Goal: Task Accomplishment & Management: Complete application form

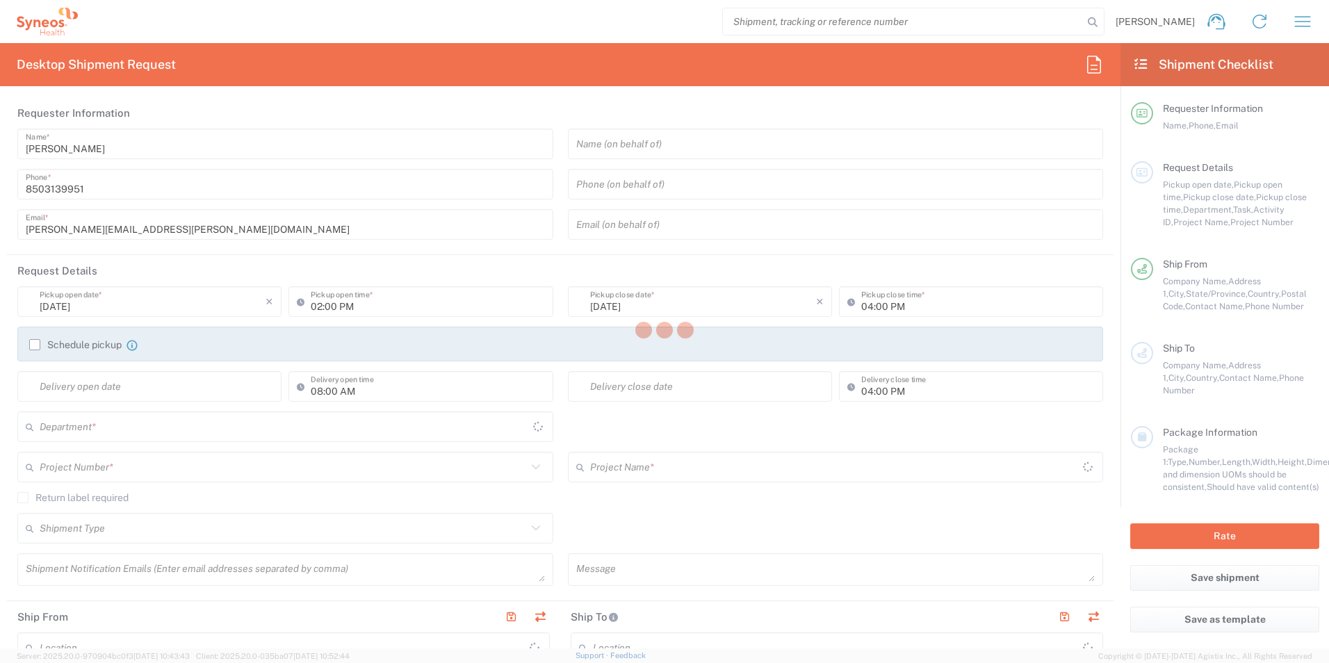
type input "[US_STATE]"
type input "[GEOGRAPHIC_DATA]"
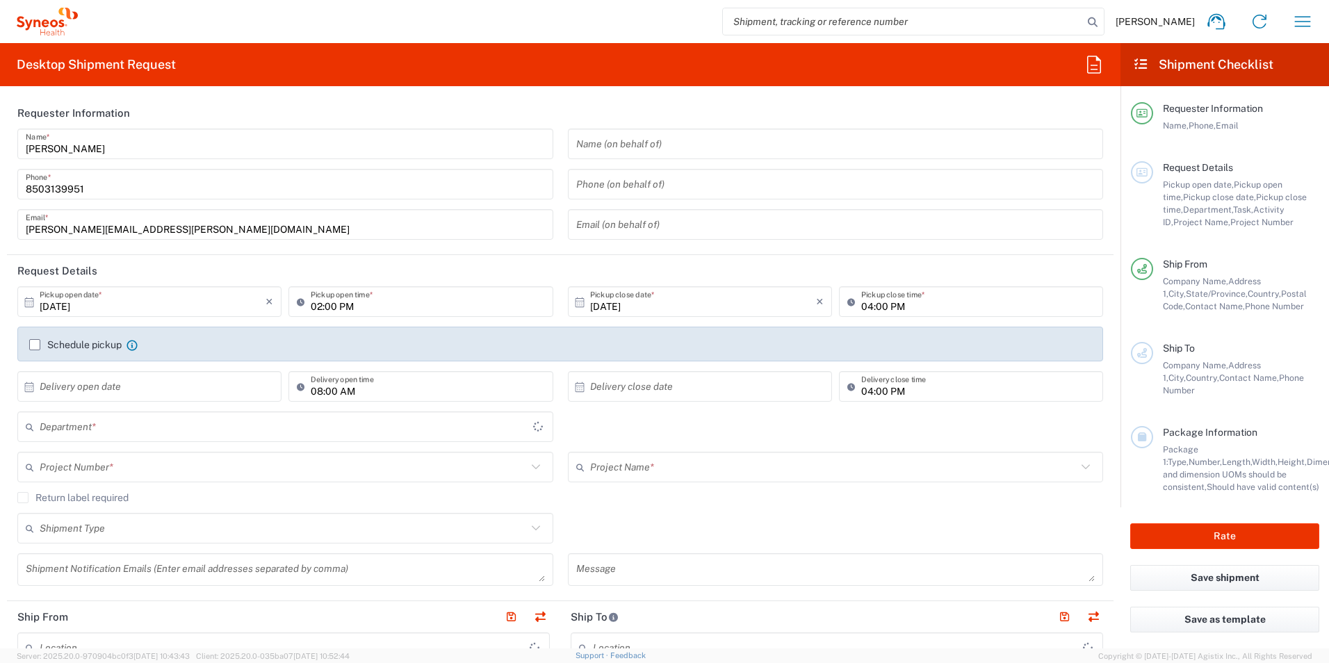
type input "3216"
type input "[PERSON_NAME] Rsrch Grp ([GEOGRAPHIC_DATA]) In"
click at [152, 418] on input "text" at bounding box center [283, 427] width 487 height 24
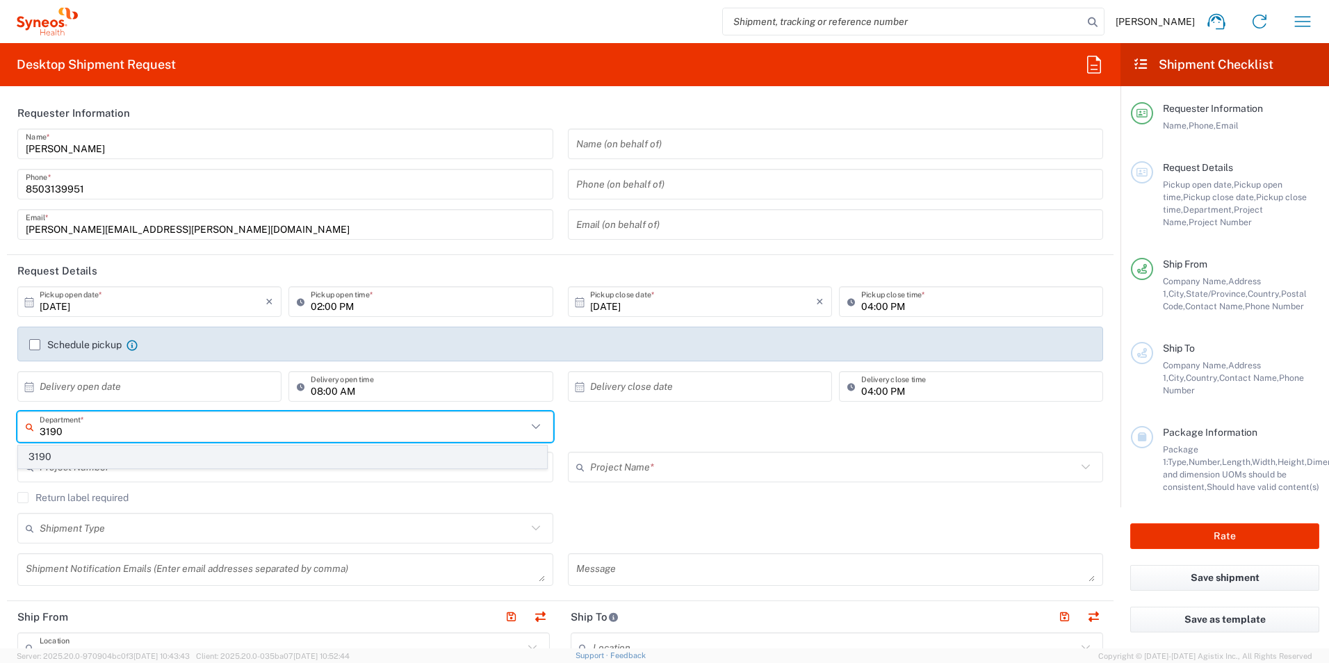
type input "3190"
click at [79, 453] on span "3190" at bounding box center [283, 457] width 528 height 22
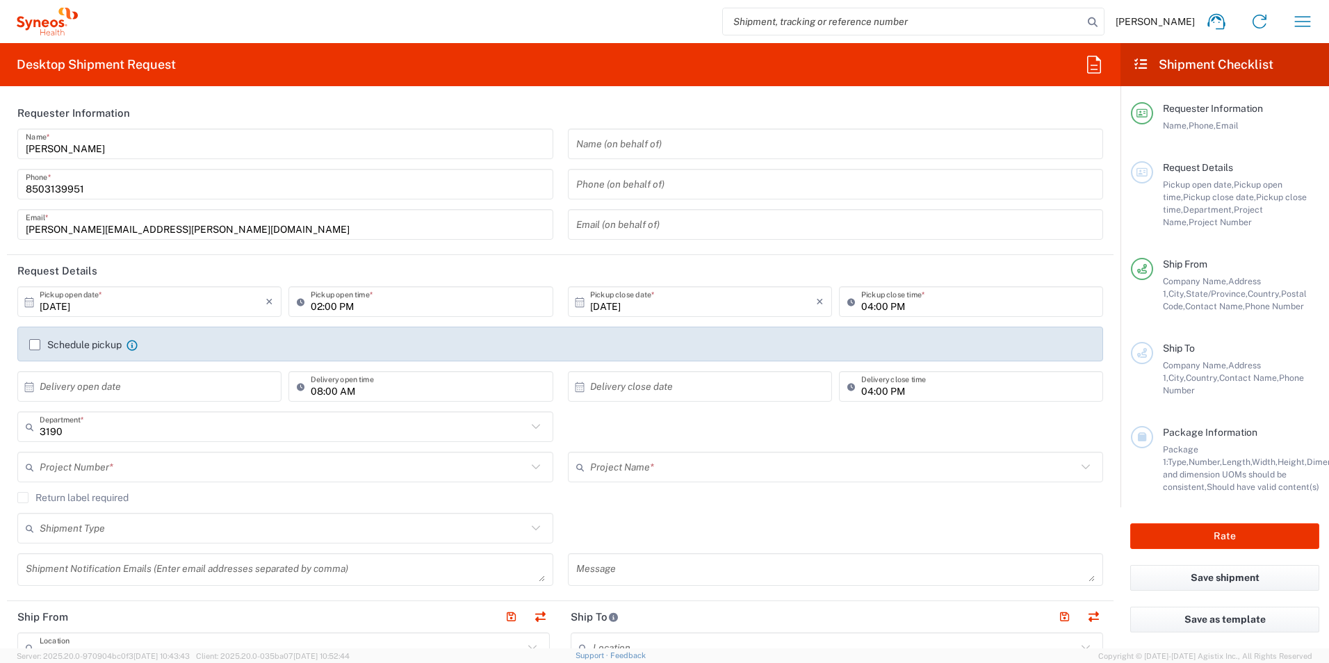
click at [166, 469] on input "text" at bounding box center [283, 467] width 487 height 24
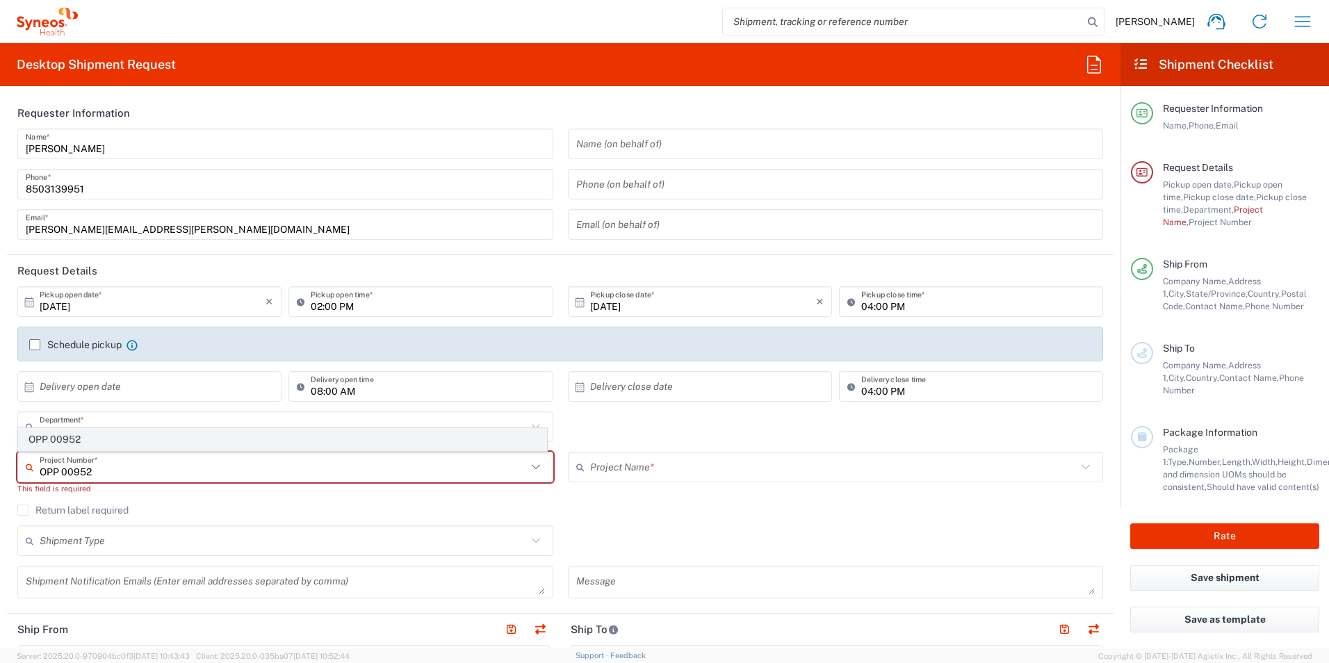
type input "OPP 00952"
click at [105, 439] on span "OPP 00952" at bounding box center [283, 440] width 528 height 22
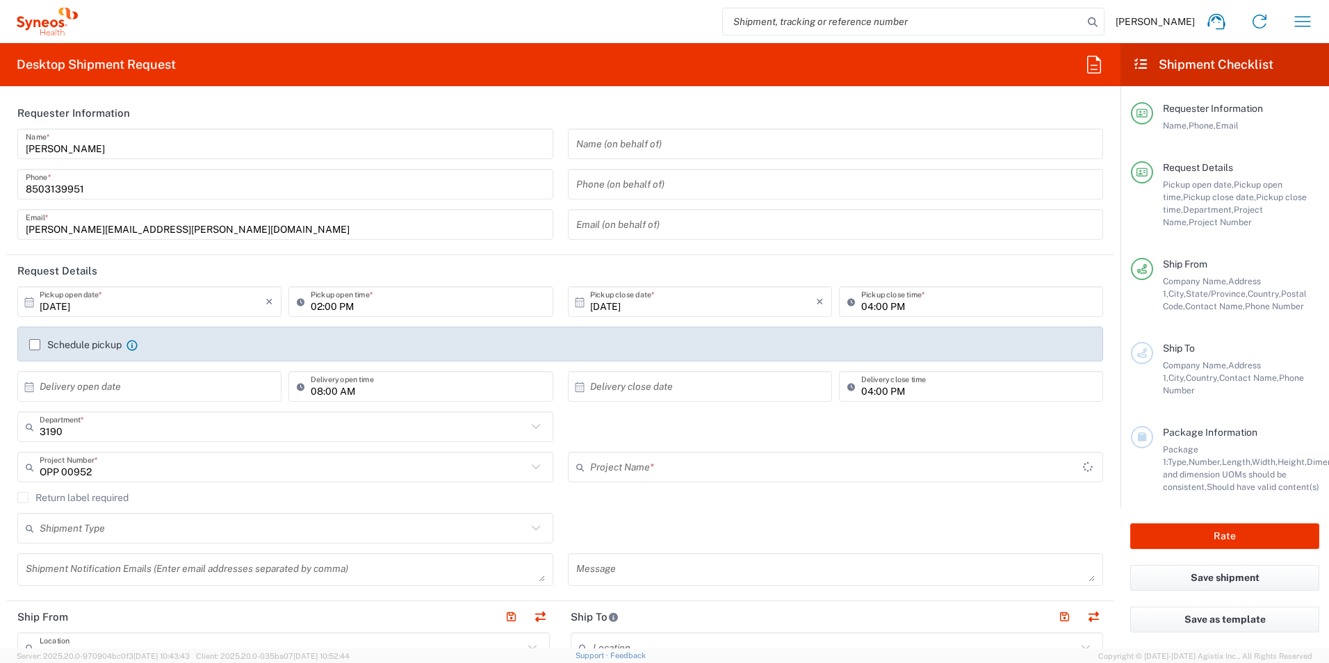
type input "802-WWC-006"
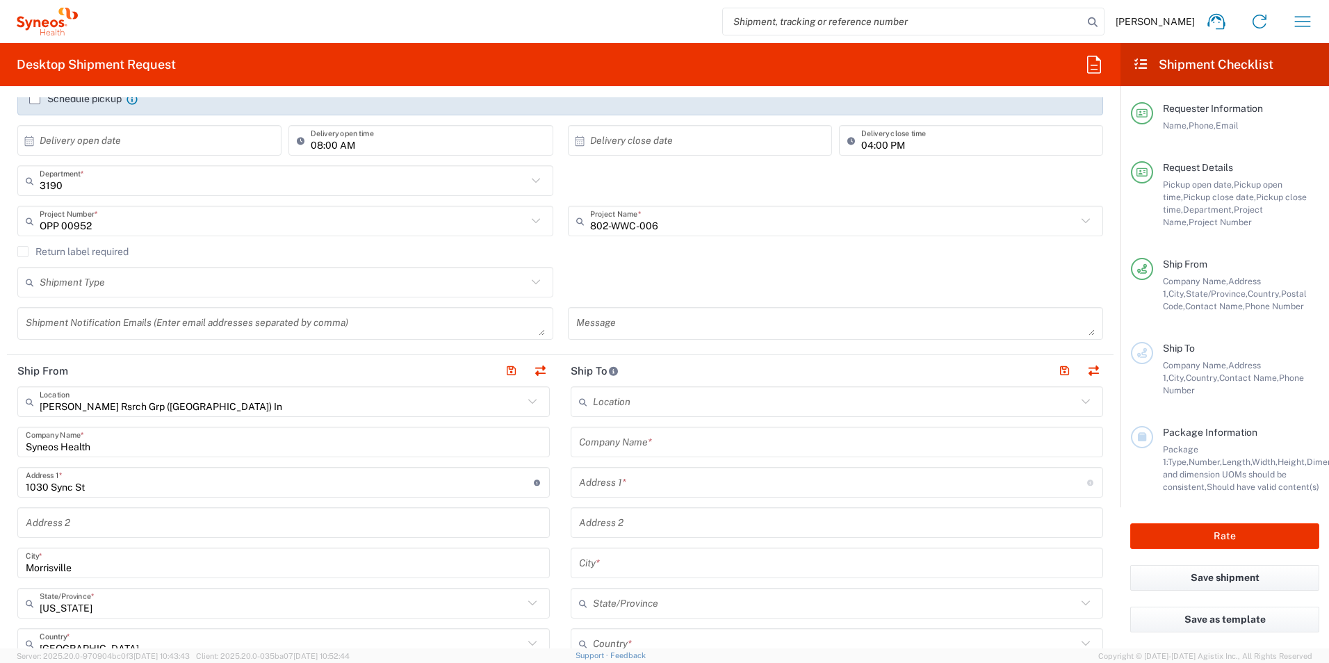
scroll to position [348, 0]
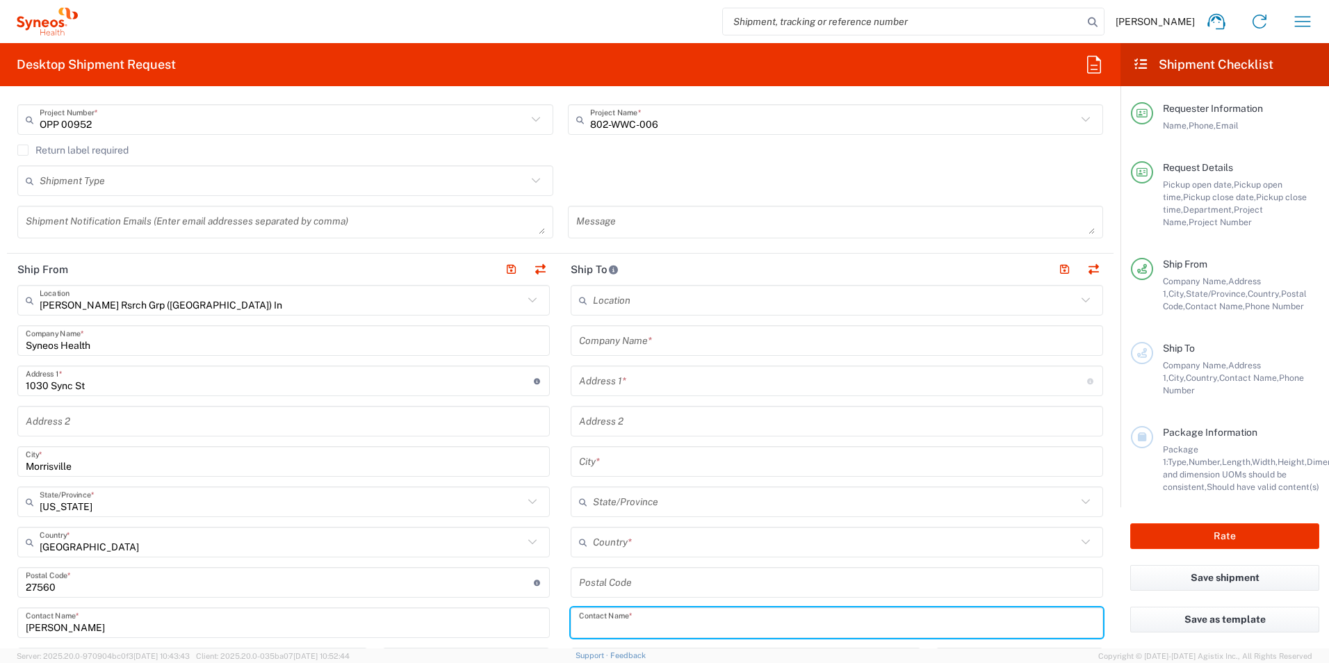
click at [677, 631] on input "text" at bounding box center [837, 623] width 516 height 24
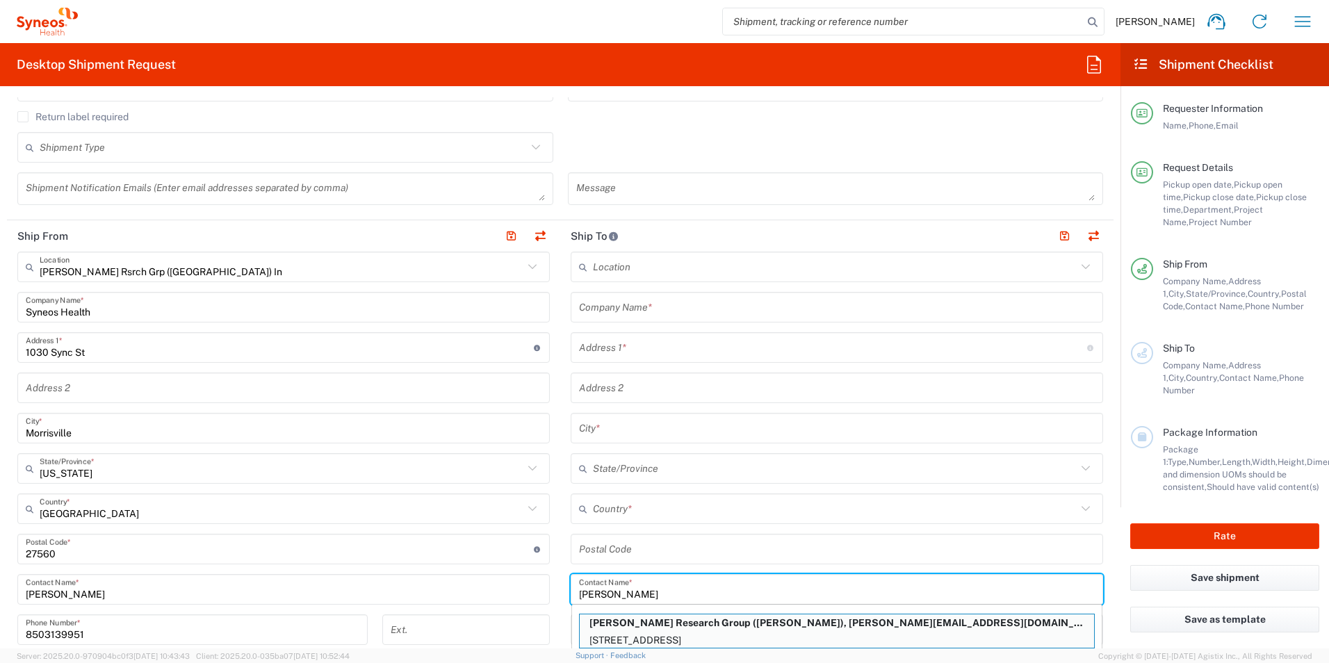
scroll to position [520, 0]
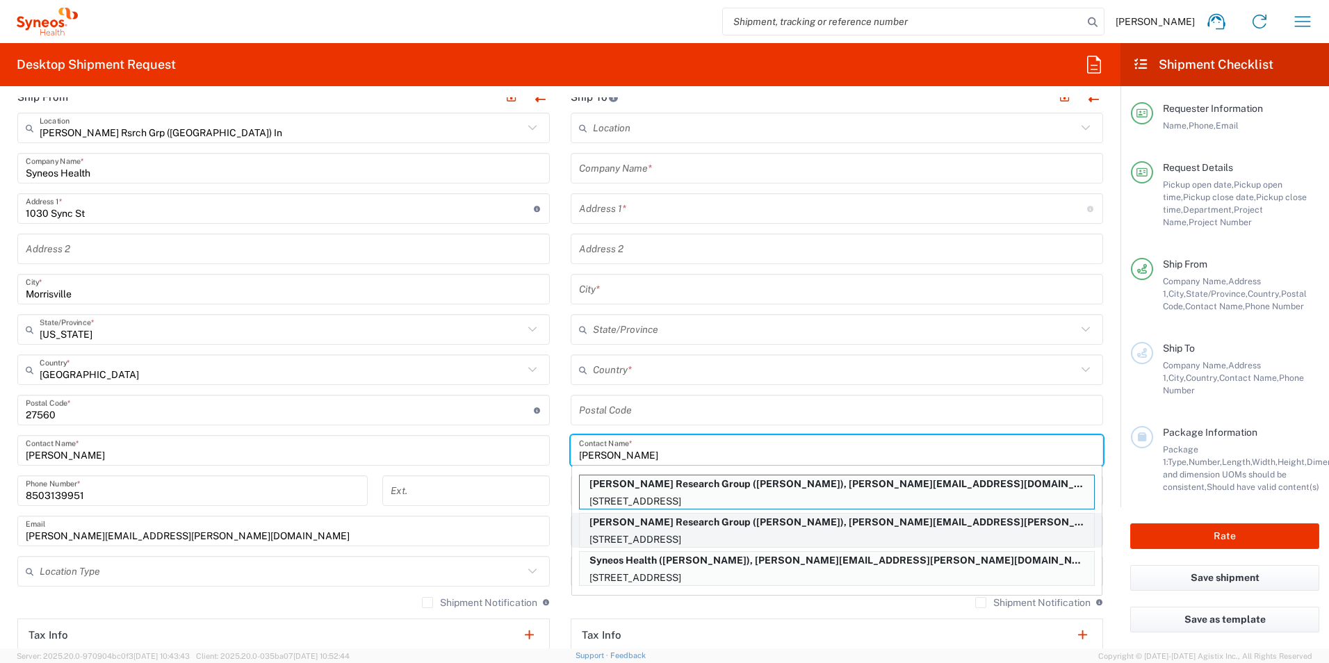
type input "[PERSON_NAME]"
click at [752, 534] on p "[STREET_ADDRESS]" at bounding box center [837, 539] width 514 height 17
type input "[PERSON_NAME] Research Group"
type input "12 Weathervane way"
type input "WARWICK"
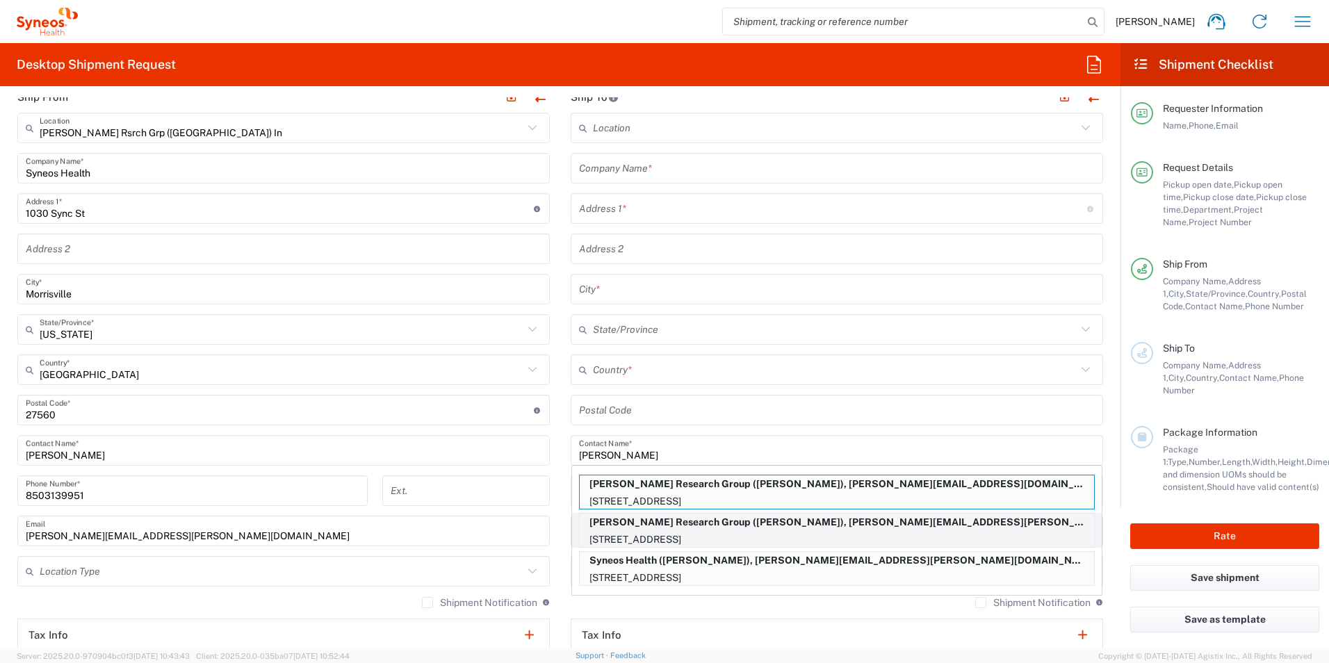
type input "[GEOGRAPHIC_DATA]"
type input "10990"
type input "[PERSON_NAME]"
type input "8452164746"
type input "[PERSON_NAME][EMAIL_ADDRESS][PERSON_NAME][DOMAIN_NAME]"
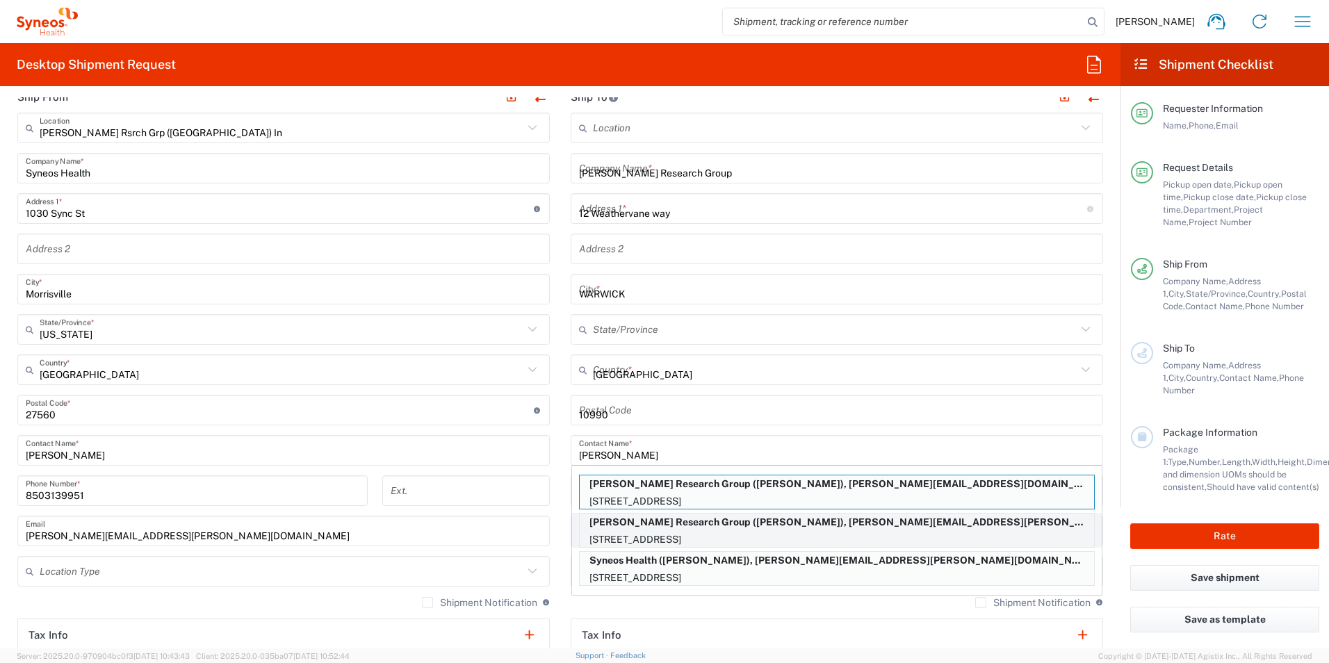
type input "[US_STATE]"
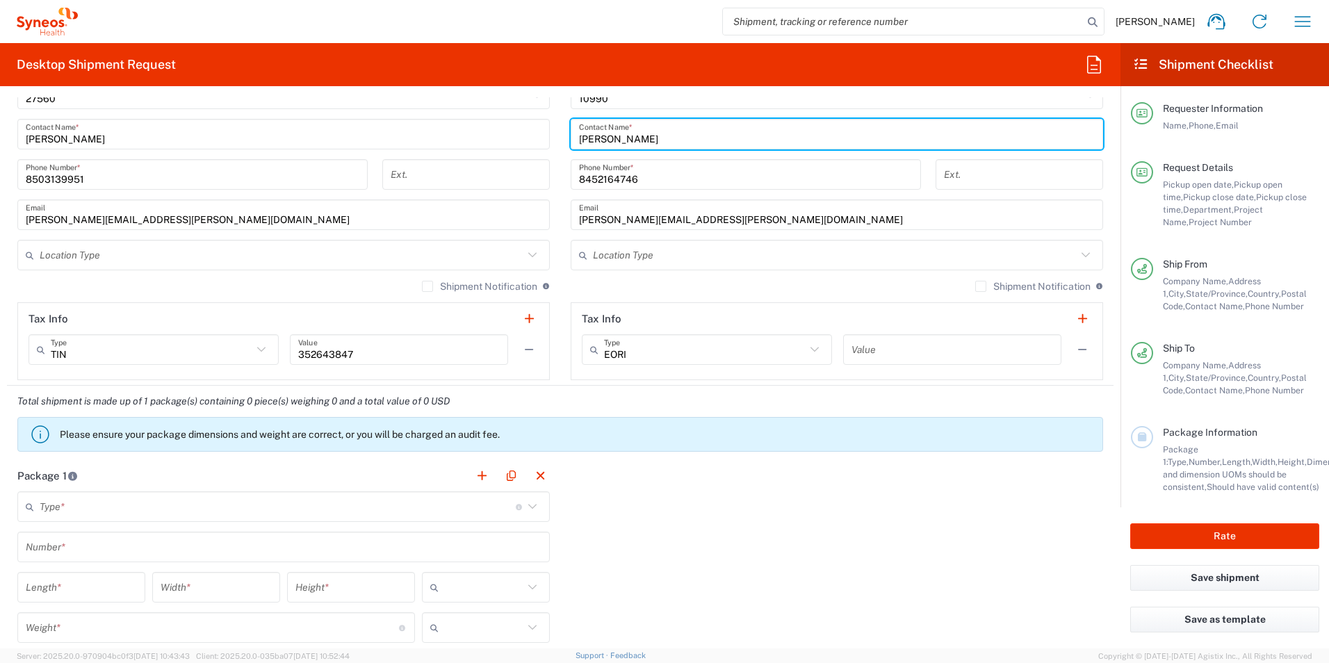
scroll to position [868, 0]
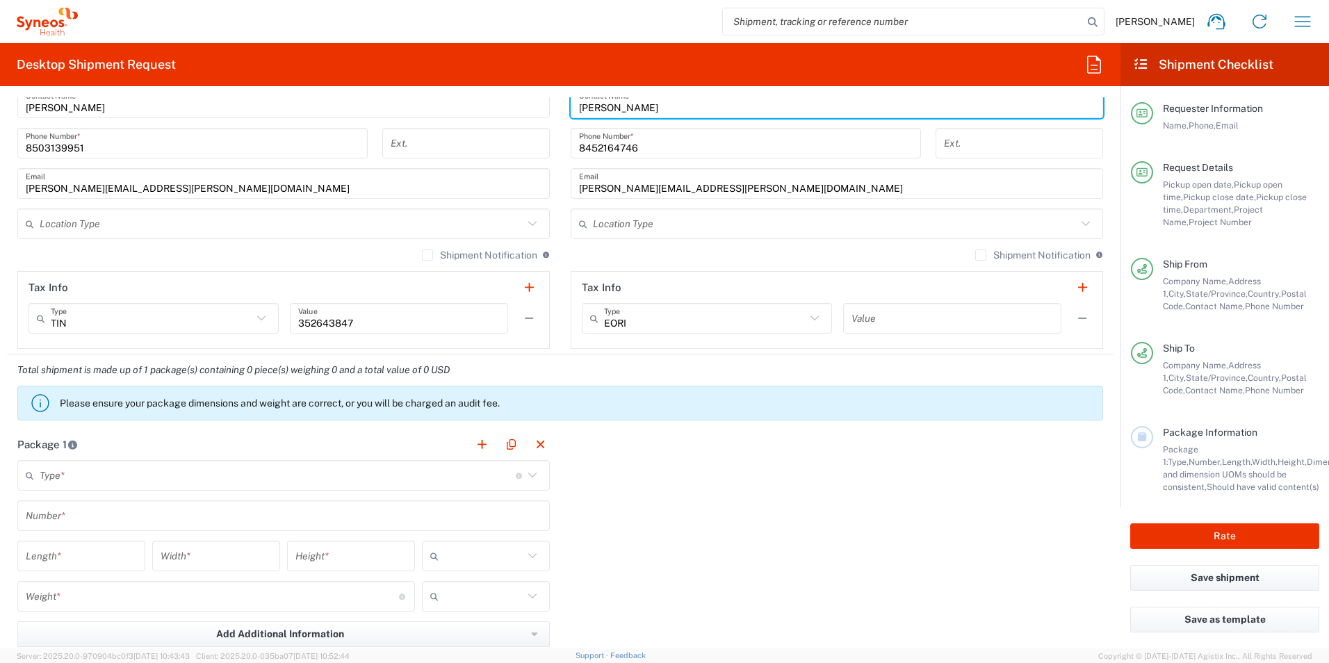
click at [143, 478] on input "text" at bounding box center [278, 476] width 476 height 24
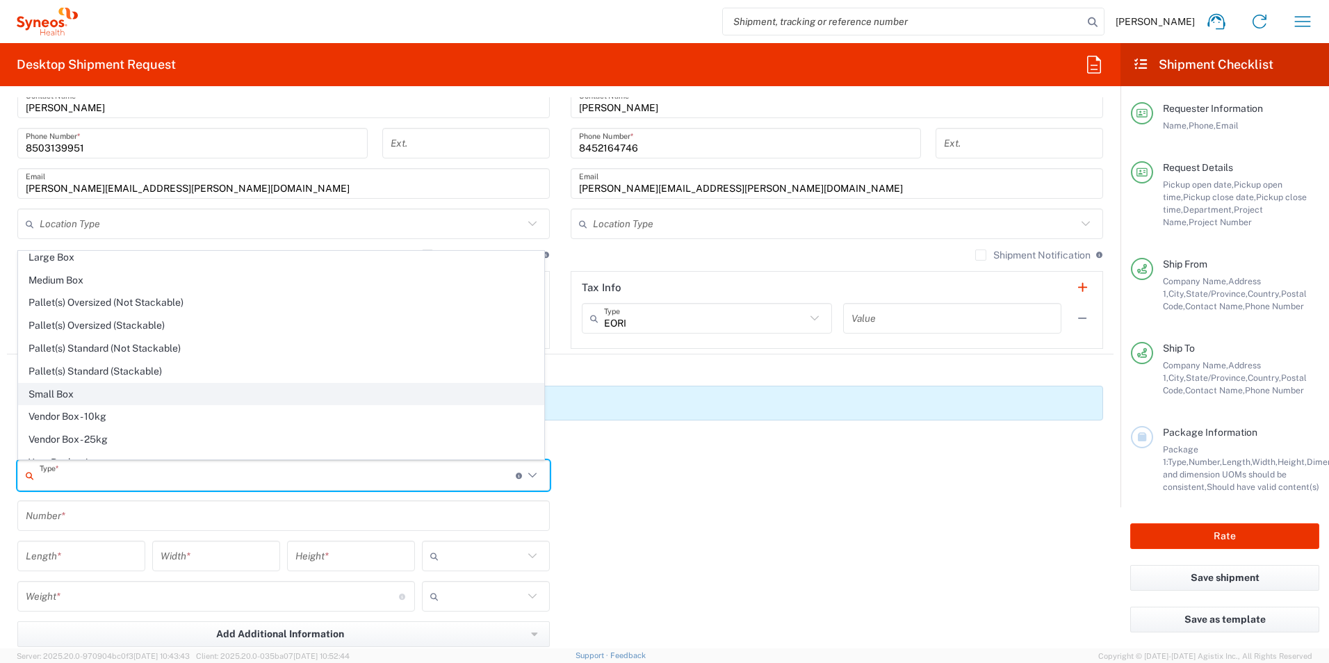
scroll to position [42, 0]
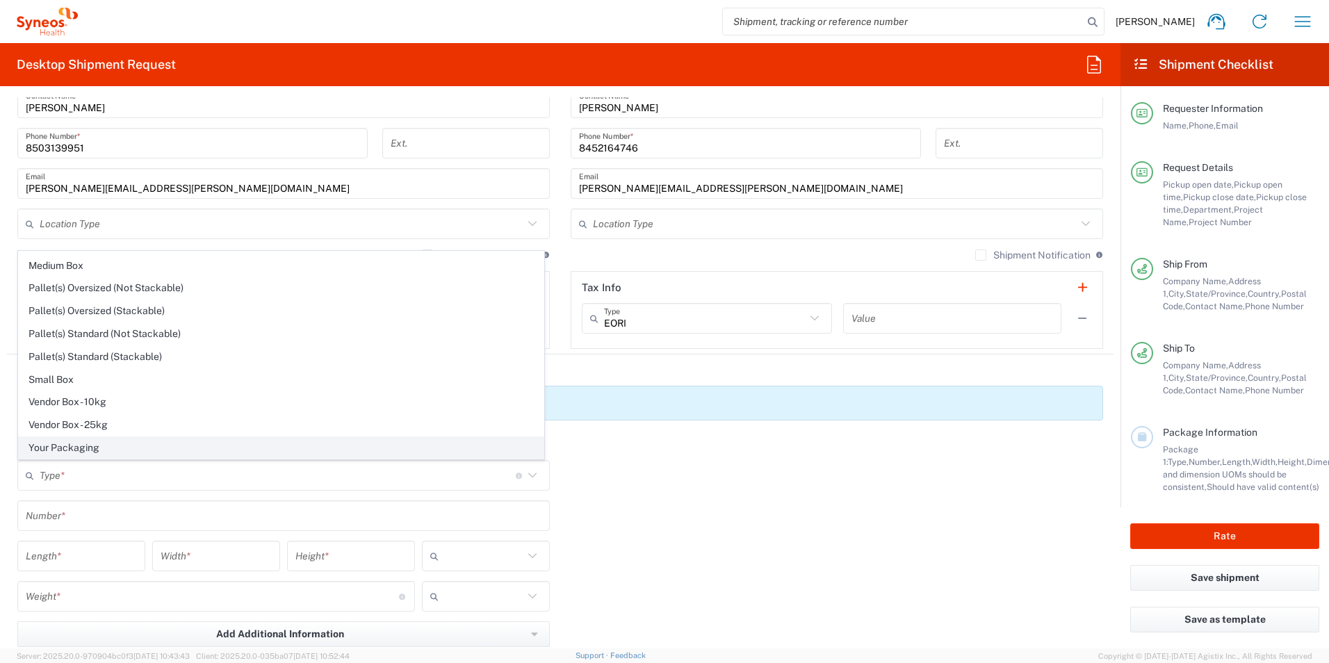
click at [73, 450] on span "Your Packaging" at bounding box center [281, 448] width 525 height 22
type input "Your Packaging"
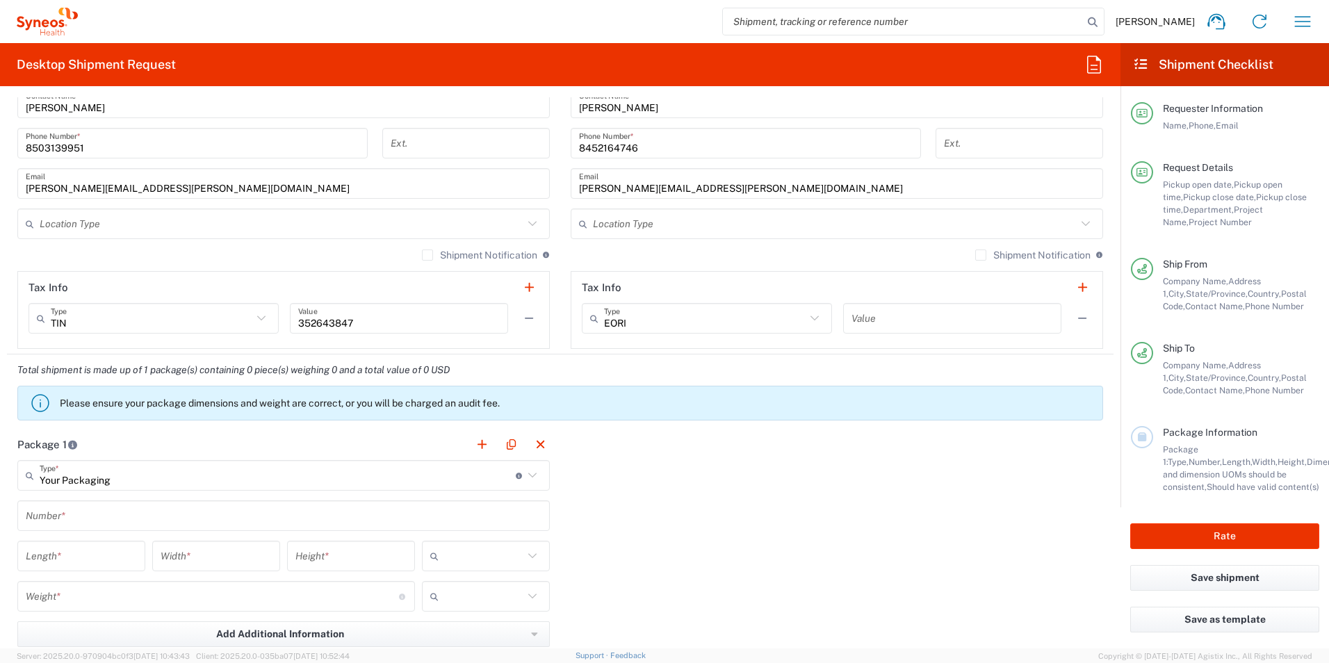
click at [93, 521] on input "text" at bounding box center [284, 516] width 516 height 24
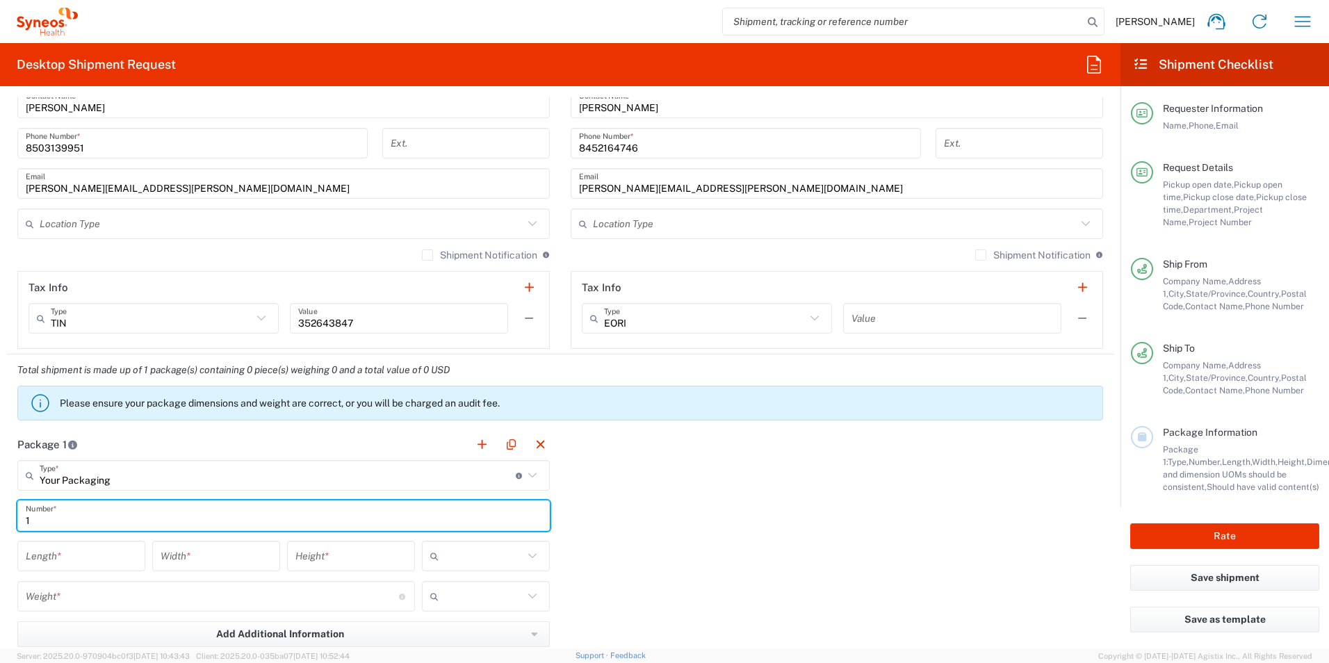
type input "1"
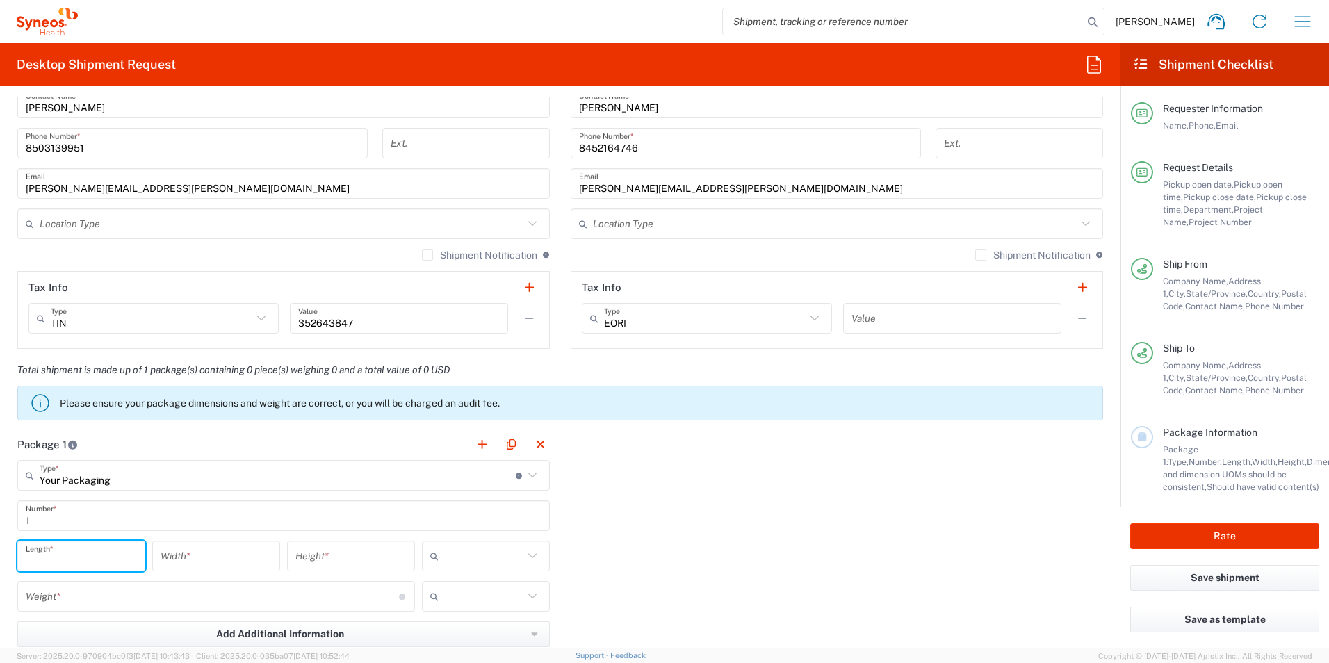
click at [86, 546] on input "number" at bounding box center [81, 556] width 111 height 24
type input "12"
type input "in"
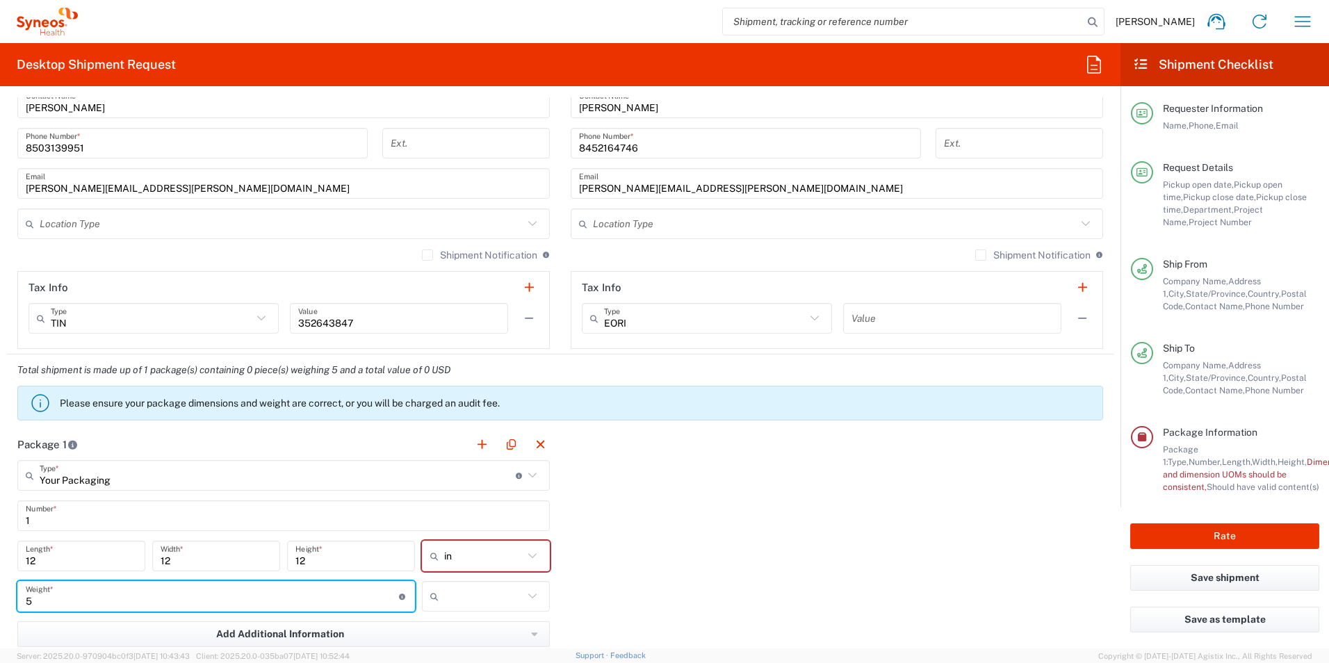
type input "5"
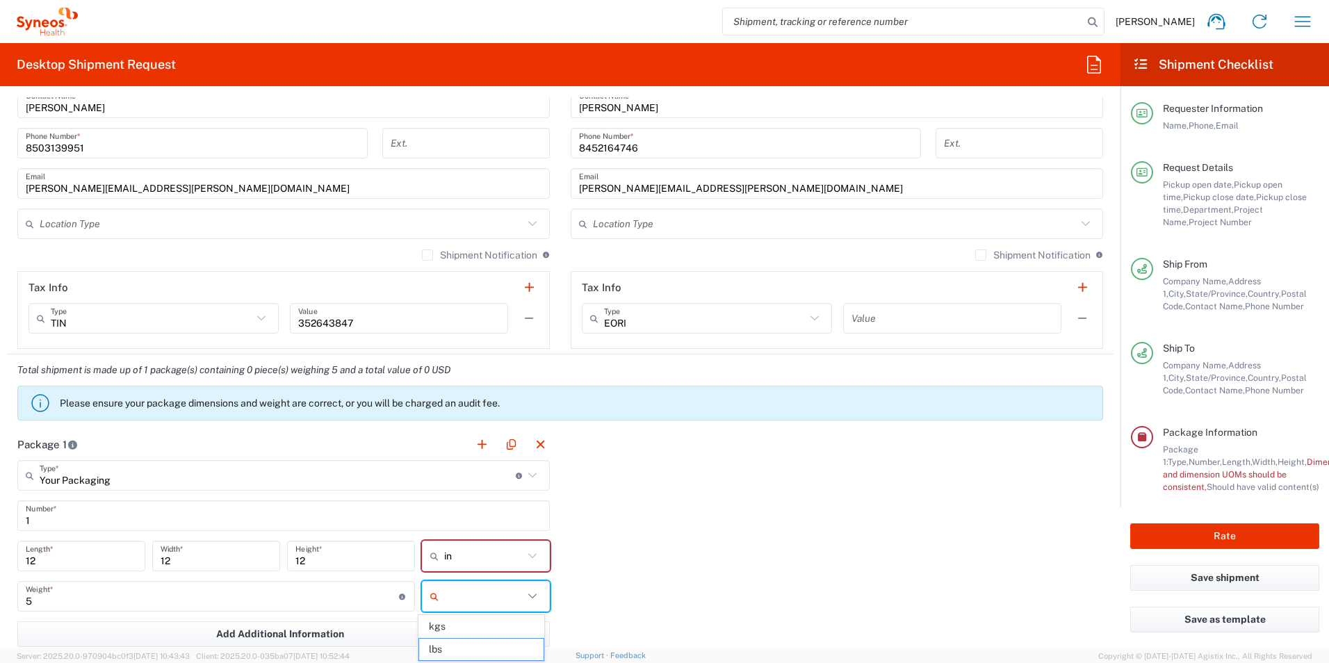
type input "lbs"
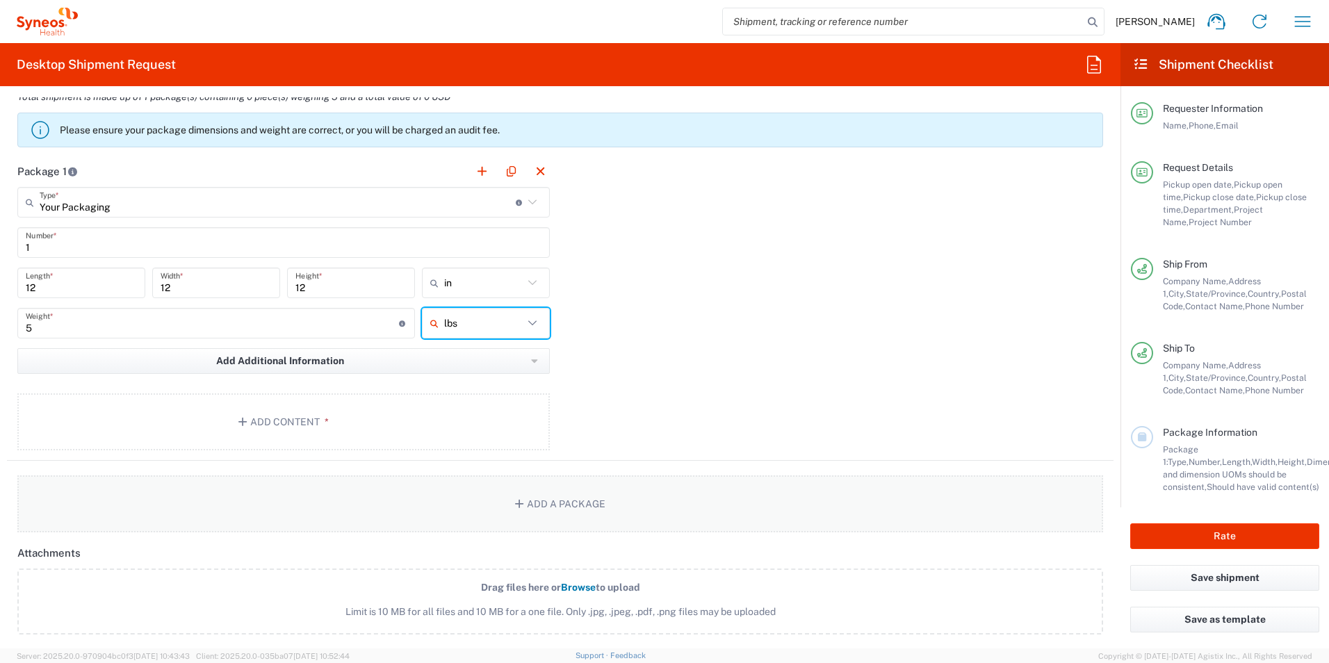
scroll to position [1215, 0]
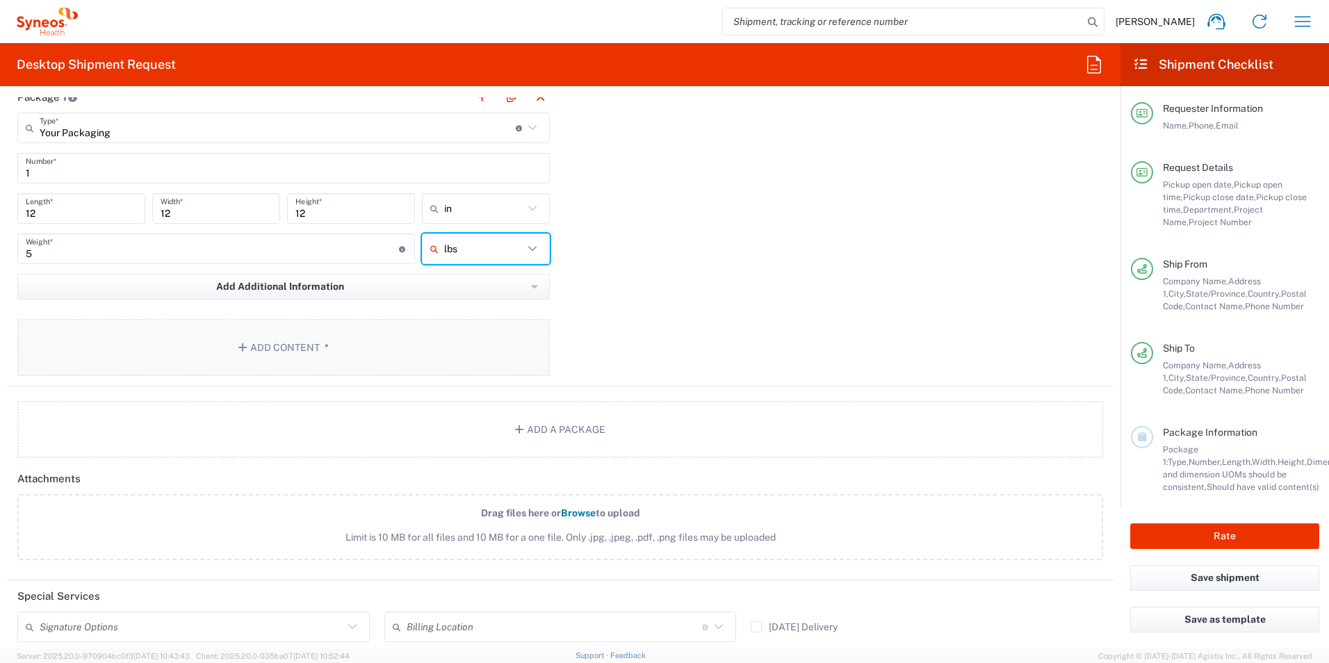
click at [364, 346] on button "Add Content *" at bounding box center [283, 347] width 533 height 57
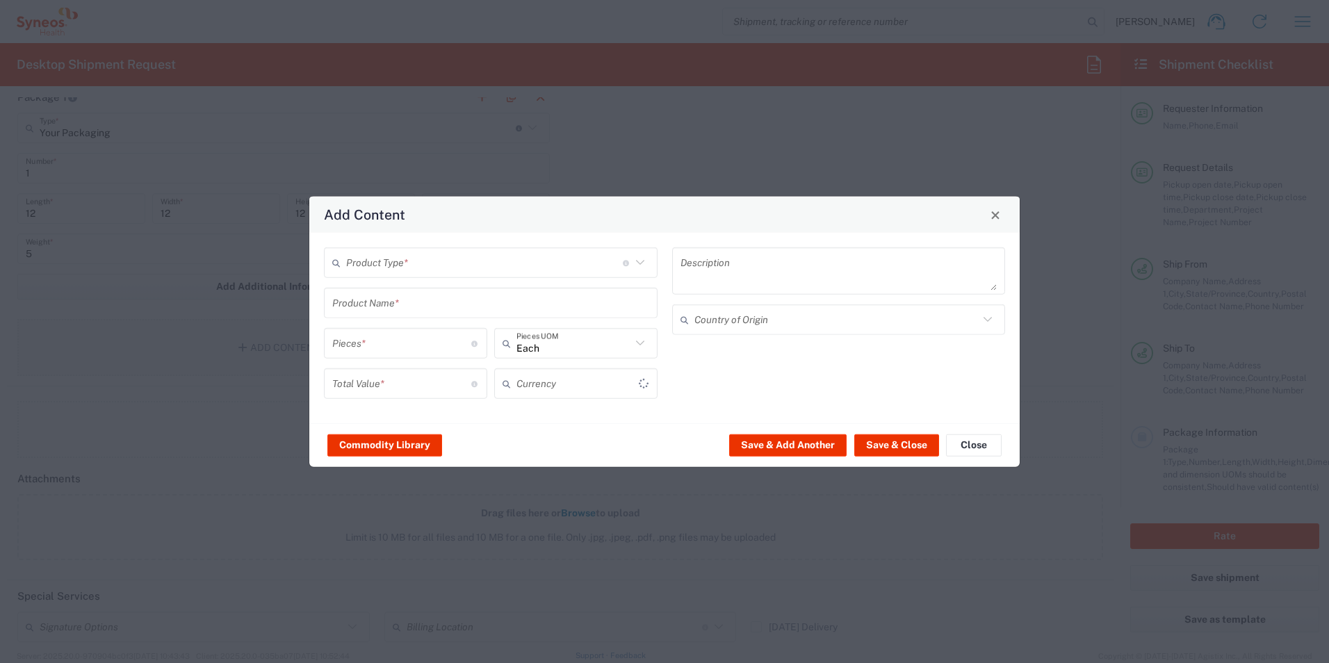
type input "US Dollar"
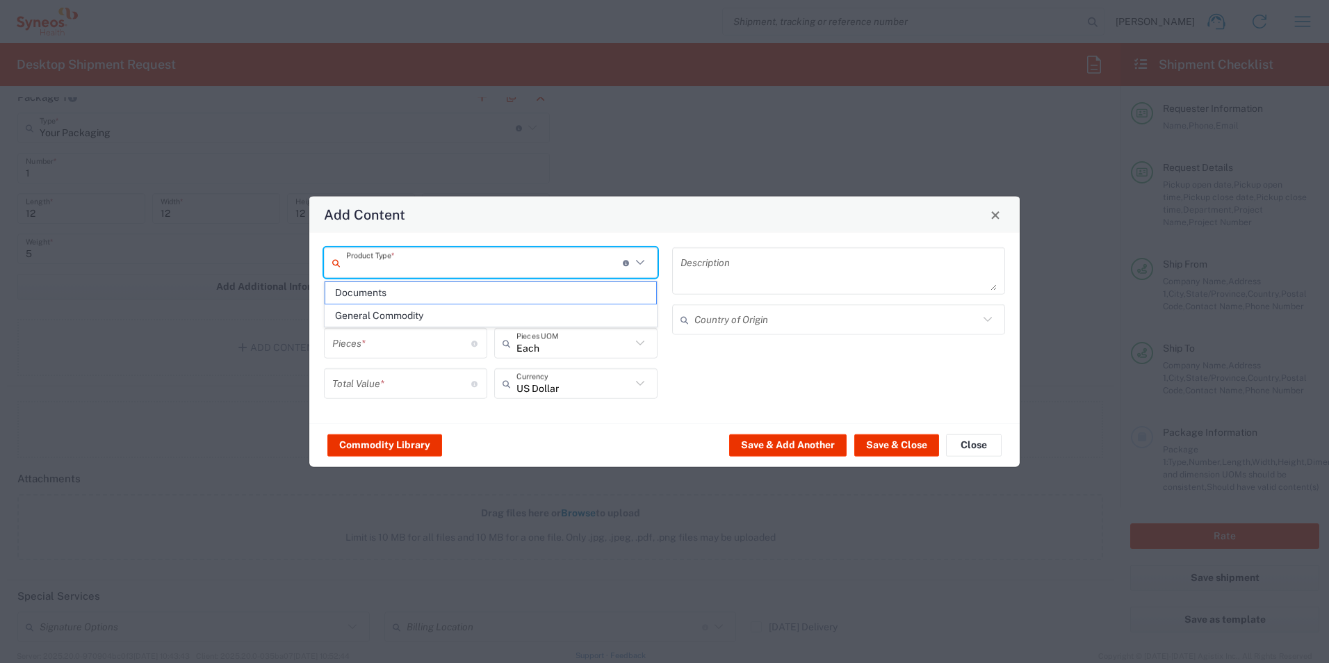
click at [419, 261] on input "text" at bounding box center [484, 262] width 277 height 24
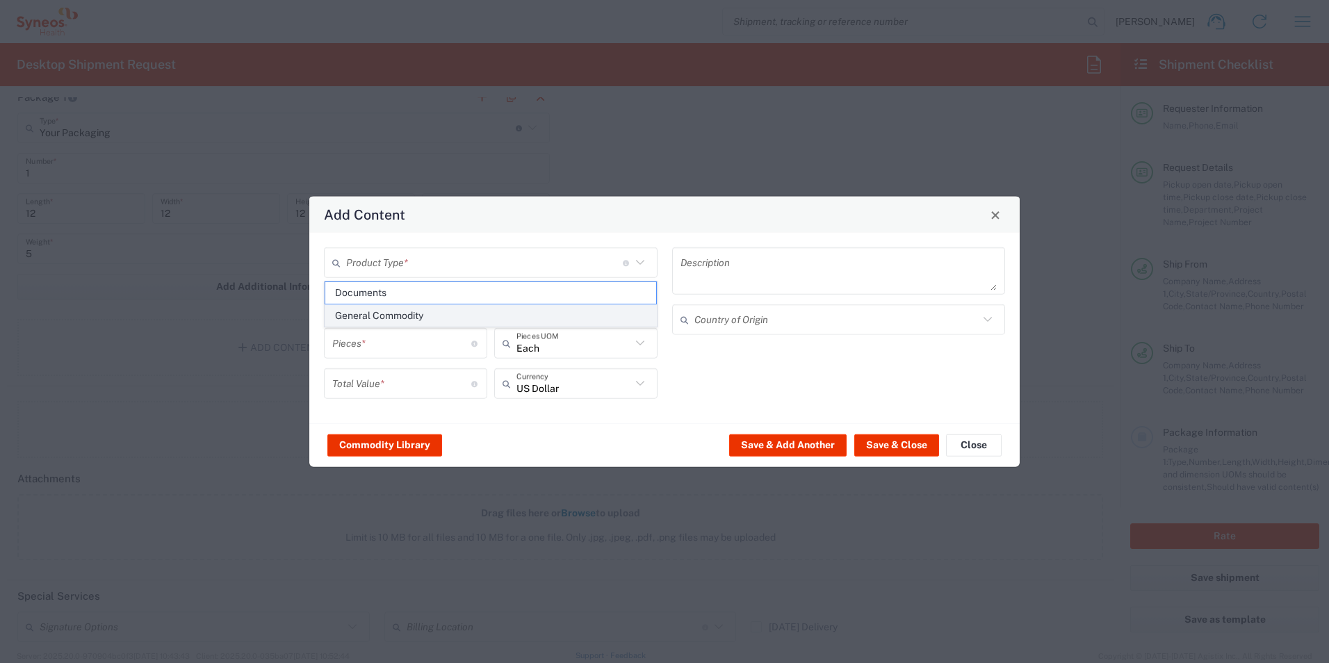
click at [396, 314] on span "General Commodity" at bounding box center [490, 316] width 331 height 22
type input "General Commodity"
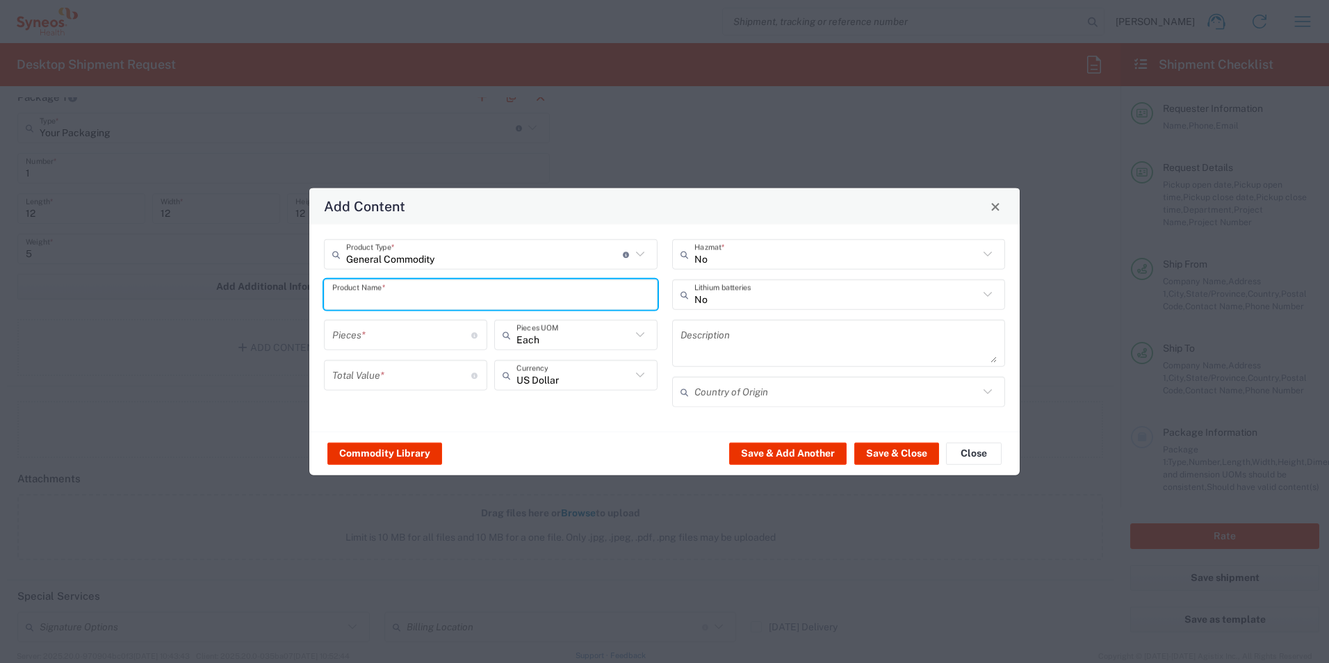
click at [399, 293] on input "text" at bounding box center [490, 294] width 317 height 24
type input "s"
click at [421, 323] on div "[MEDICAL_DATA] prefilled syringe (10ml)" at bounding box center [490, 328] width 331 height 24
type input "[MEDICAL_DATA] prefilled syringe (10ml)"
type input "1"
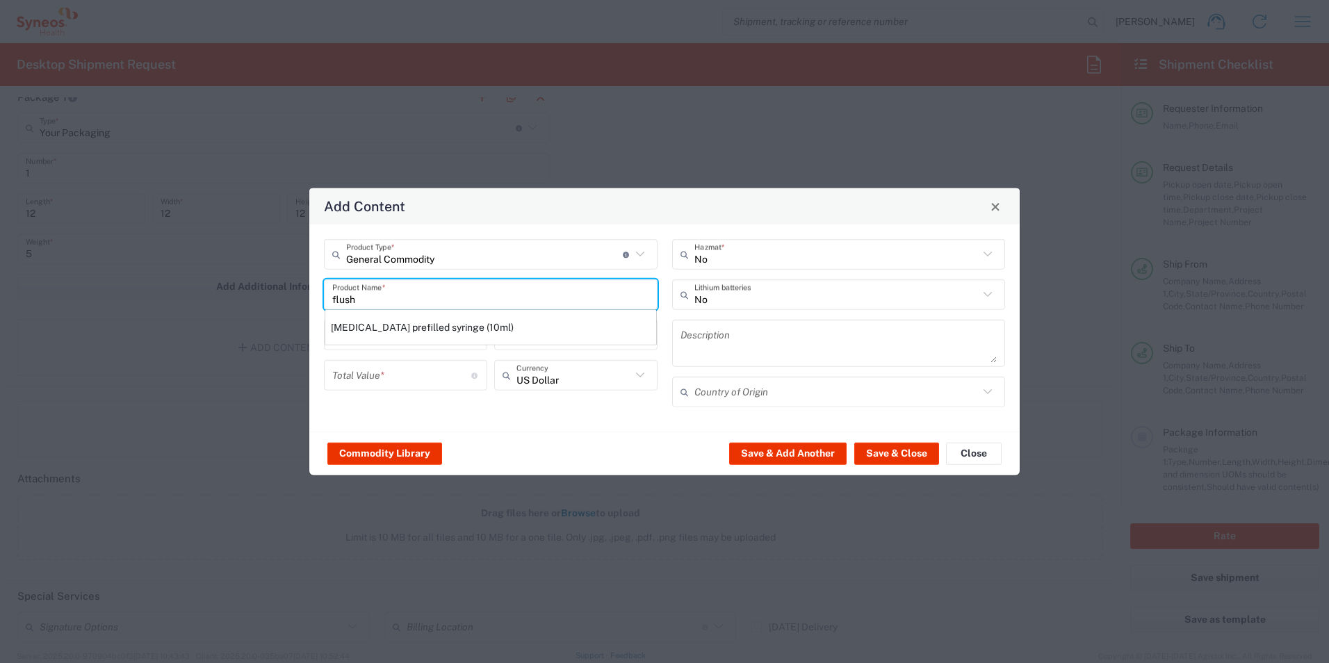
type input "1"
type textarea "B [PERSON_NAME], [MEDICAL_DATA], Preservative Free 0.9%"
type input "[GEOGRAPHIC_DATA]"
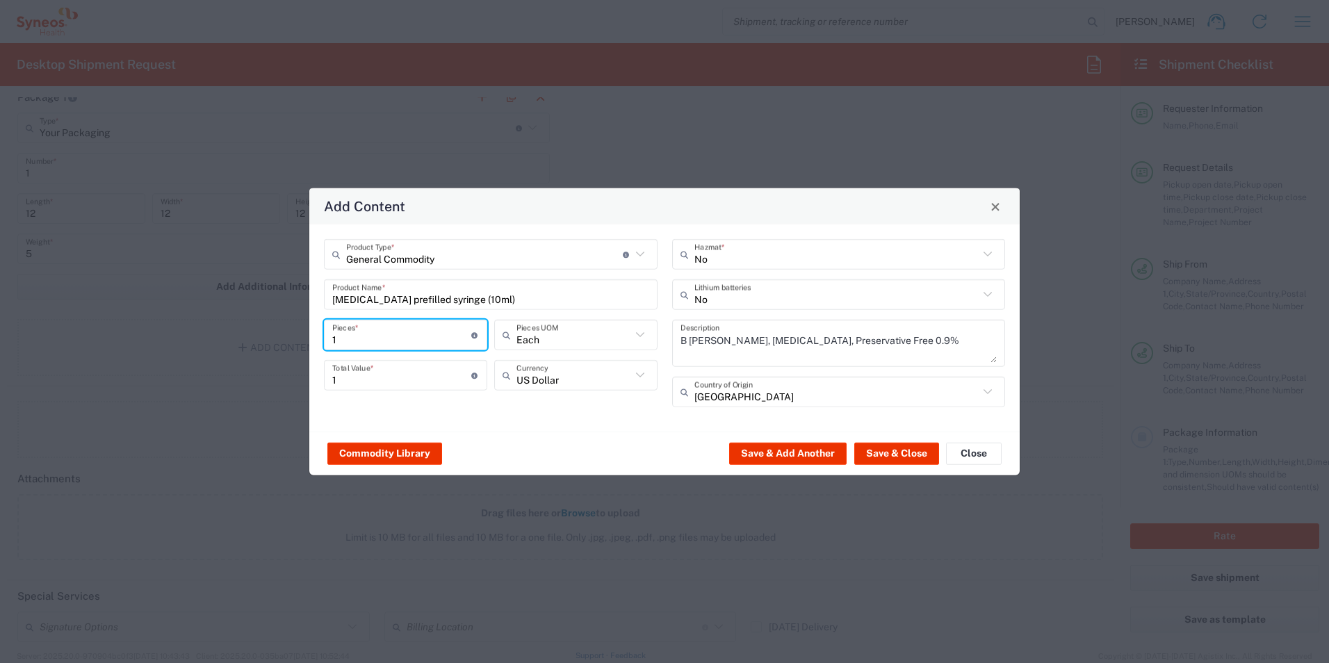
click at [387, 343] on input "1" at bounding box center [401, 335] width 139 height 24
type input "2"
type input "5"
type input "10"
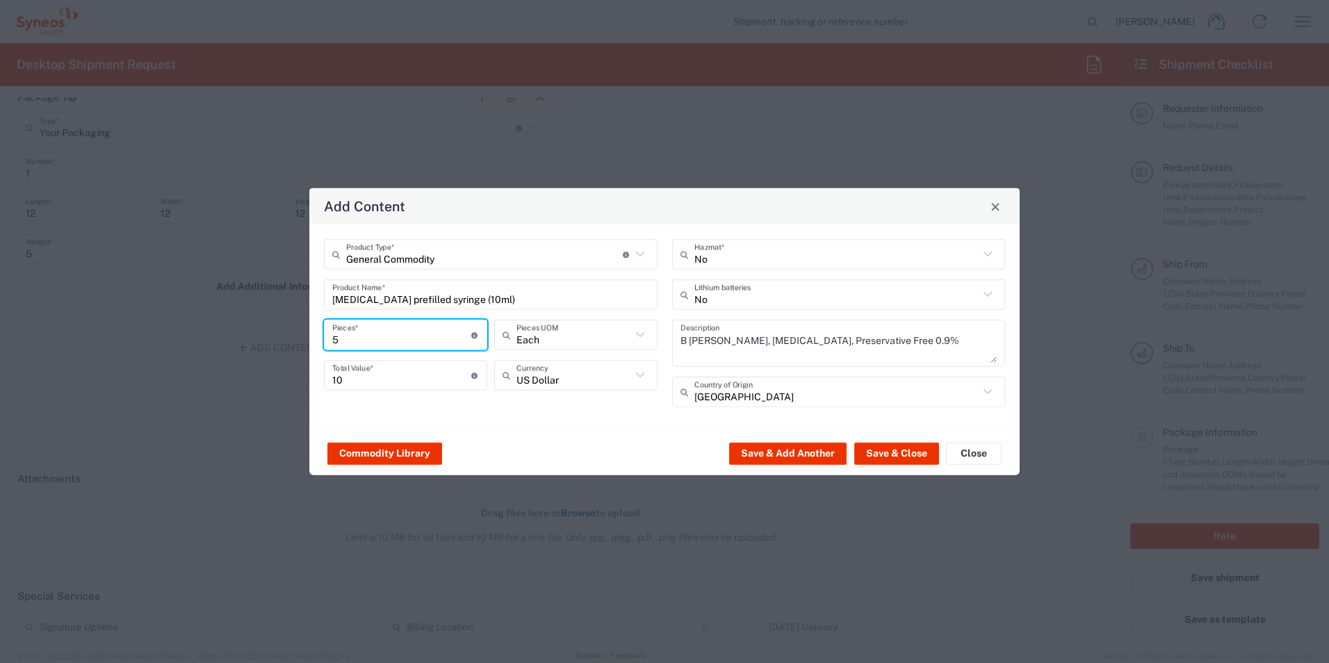
type input "50"
type input "100"
type input "50"
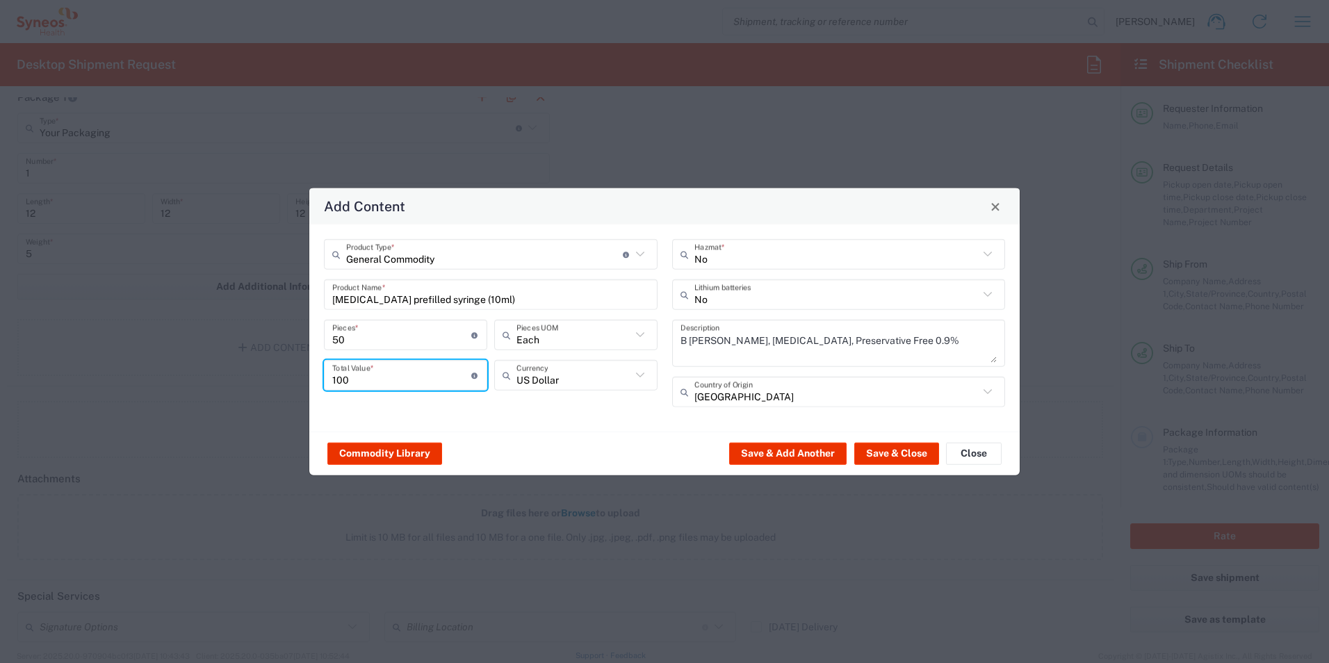
click at [375, 384] on input "100" at bounding box center [401, 375] width 139 height 24
type input "1"
type input "50"
click at [918, 459] on button "Save & Close" at bounding box center [896, 453] width 85 height 22
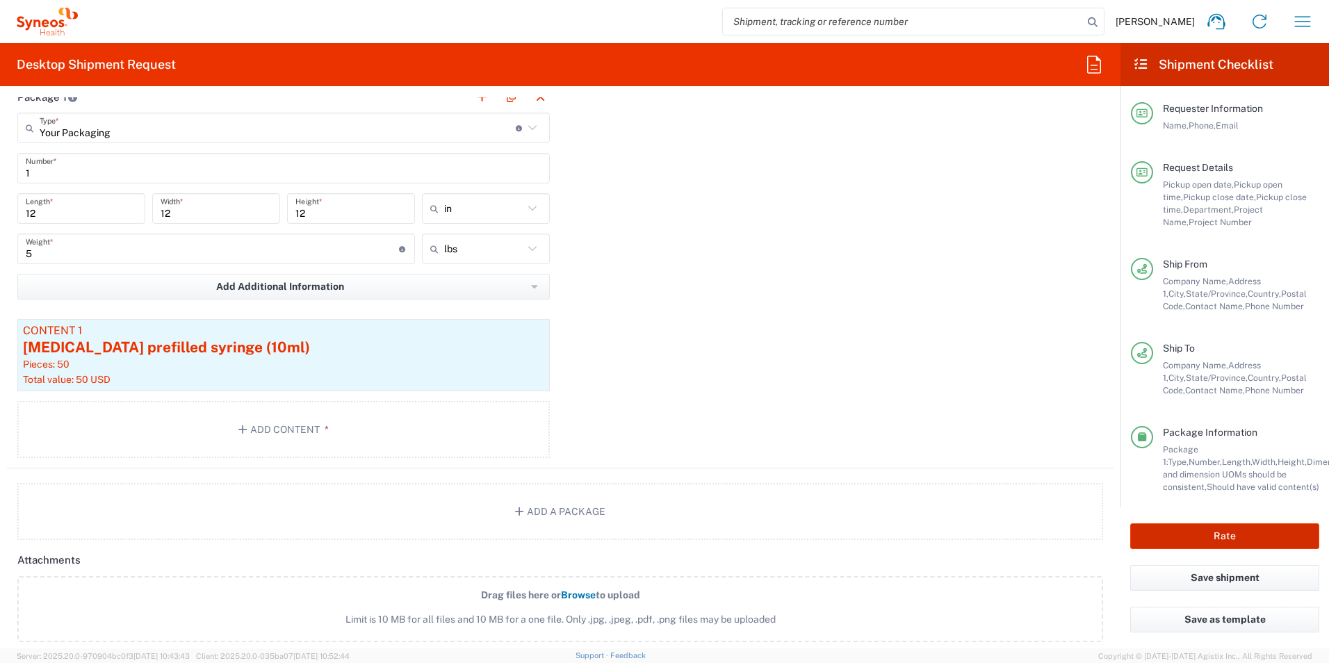
click at [1202, 541] on button "Rate" at bounding box center [1224, 536] width 189 height 26
type input "OPP 00952"
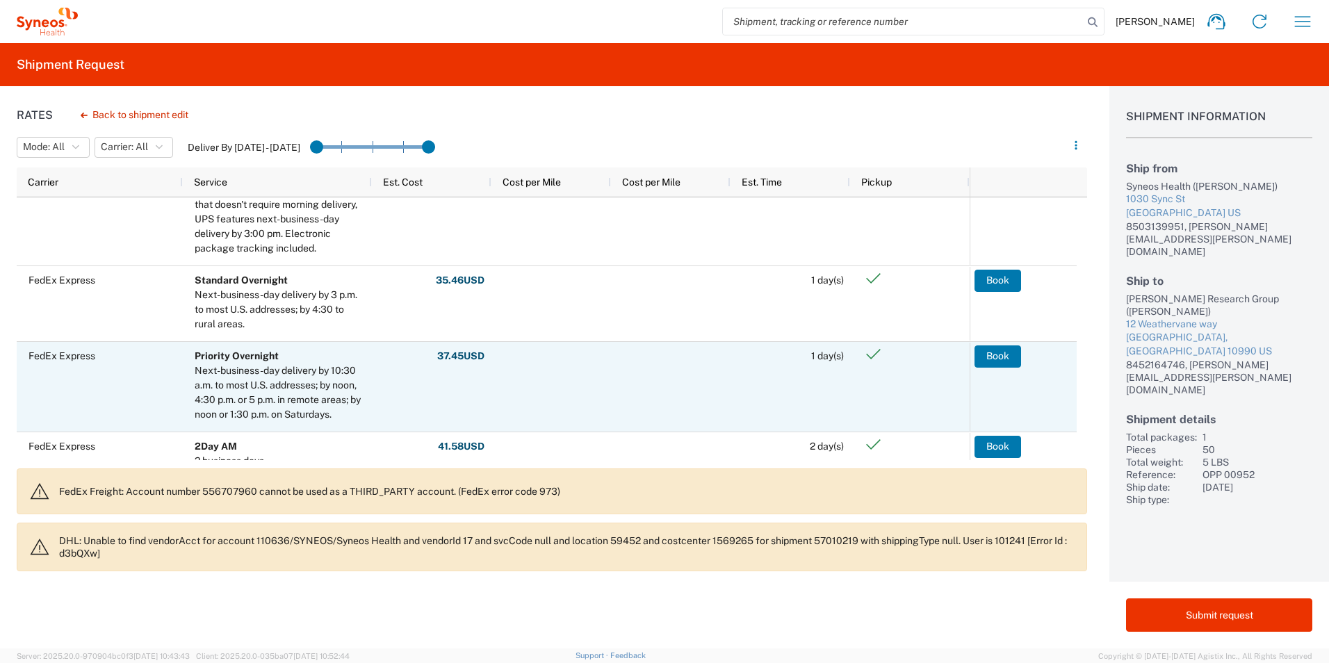
scroll to position [626, 0]
click at [991, 359] on button "Book" at bounding box center [998, 356] width 47 height 22
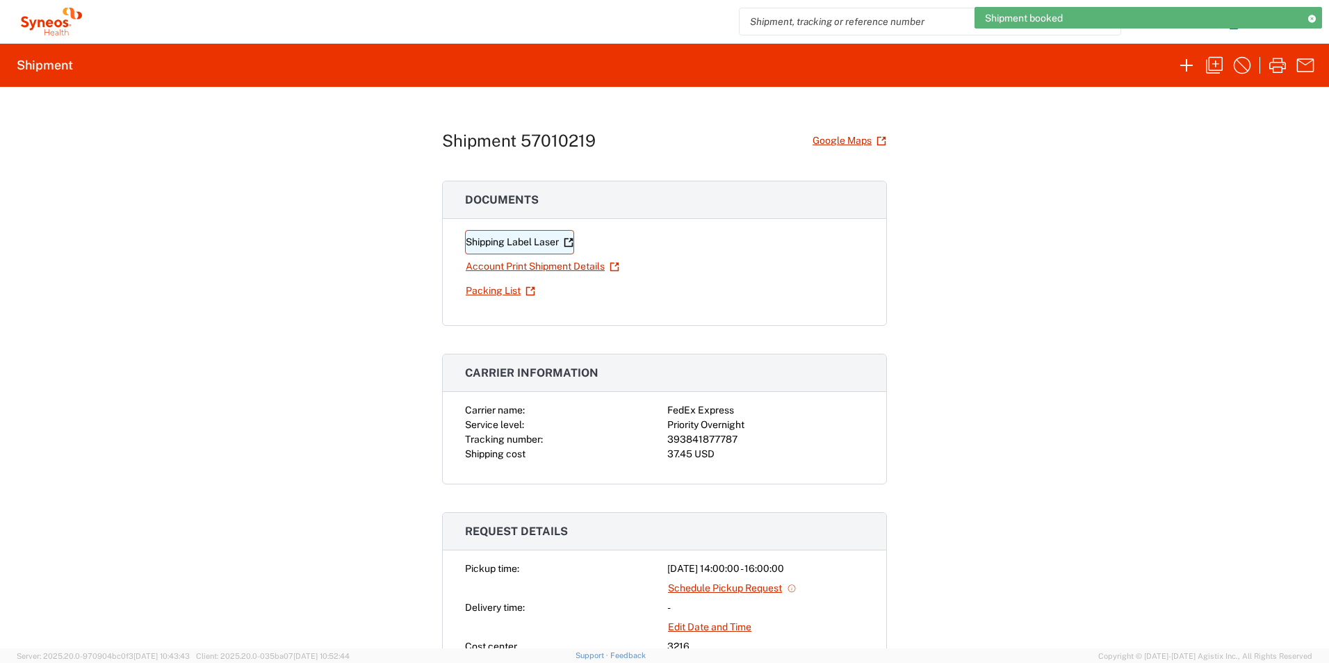
click at [536, 245] on link "Shipping Label Laser" at bounding box center [519, 242] width 109 height 24
